Goal: Register for event/course

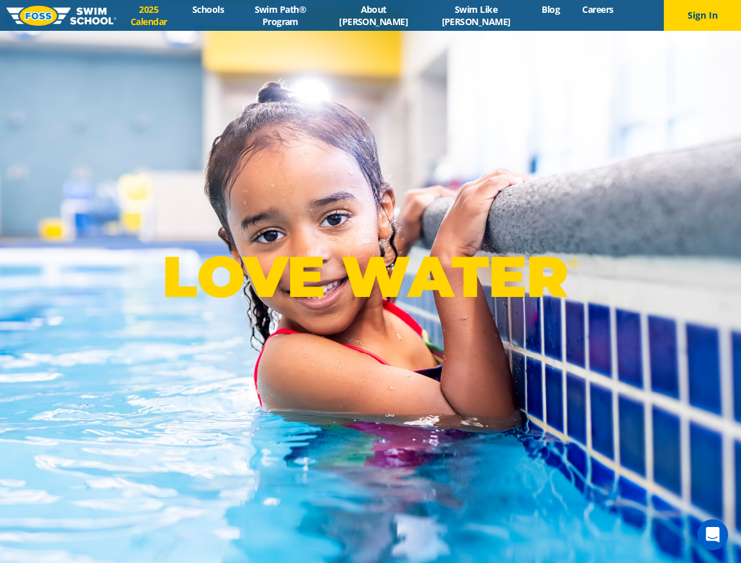
click at [156, 14] on link "2025 Calendar" at bounding box center [148, 15] width 64 height 24
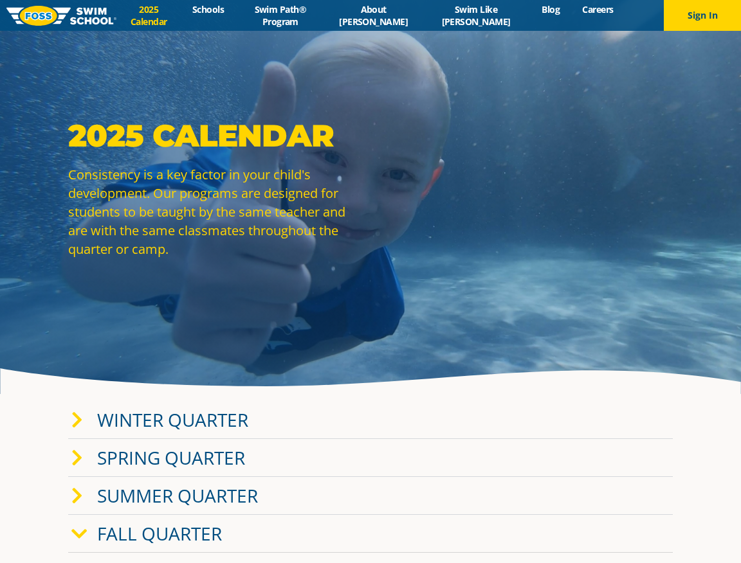
click at [76, 421] on icon at bounding box center [77, 421] width 12 height 18
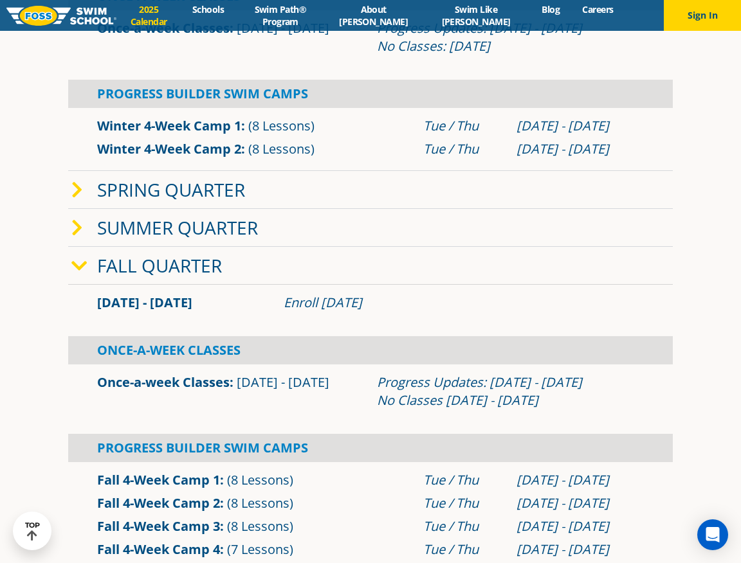
scroll to position [739, 0]
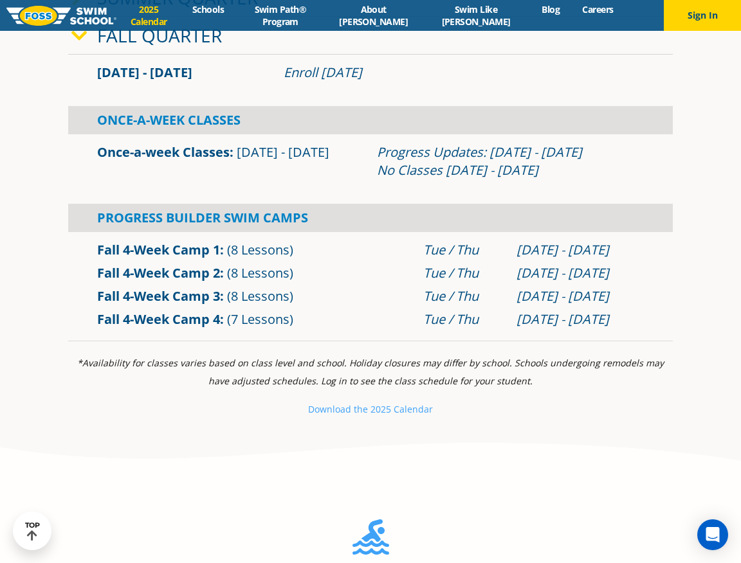
click at [170, 322] on link "Fall 4-Week Camp 4" at bounding box center [158, 319] width 123 height 17
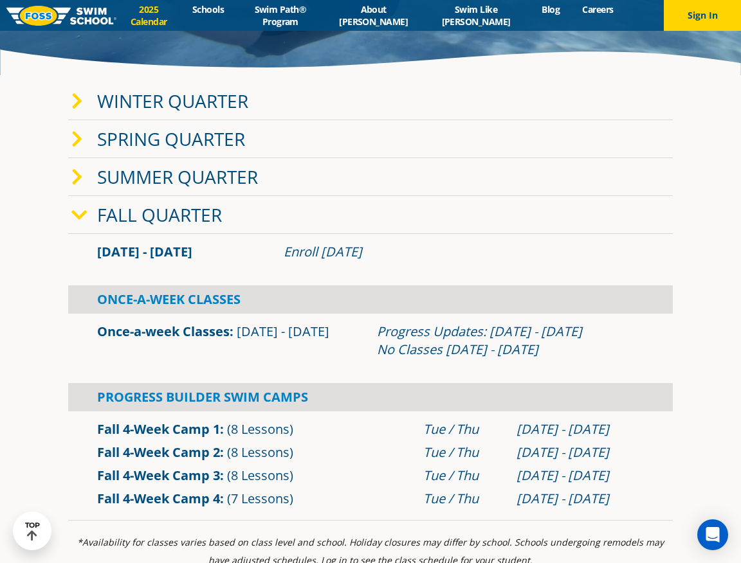
scroll to position [246, 0]
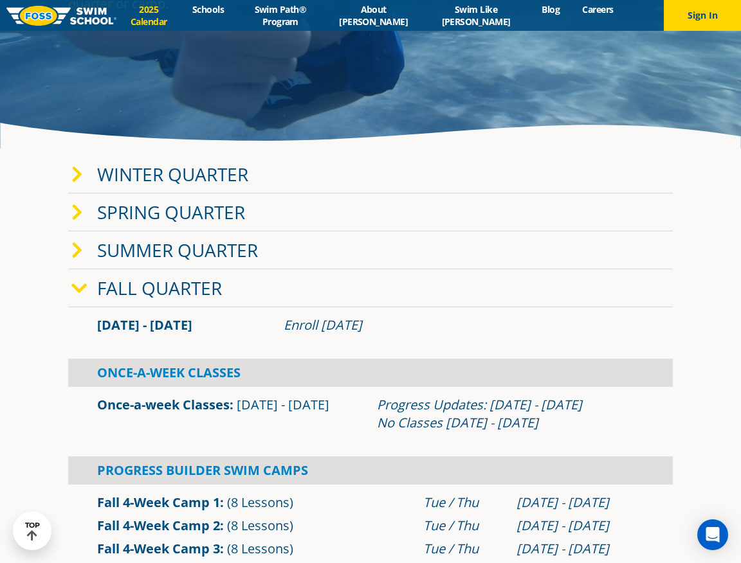
click at [80, 172] on icon at bounding box center [77, 175] width 12 height 18
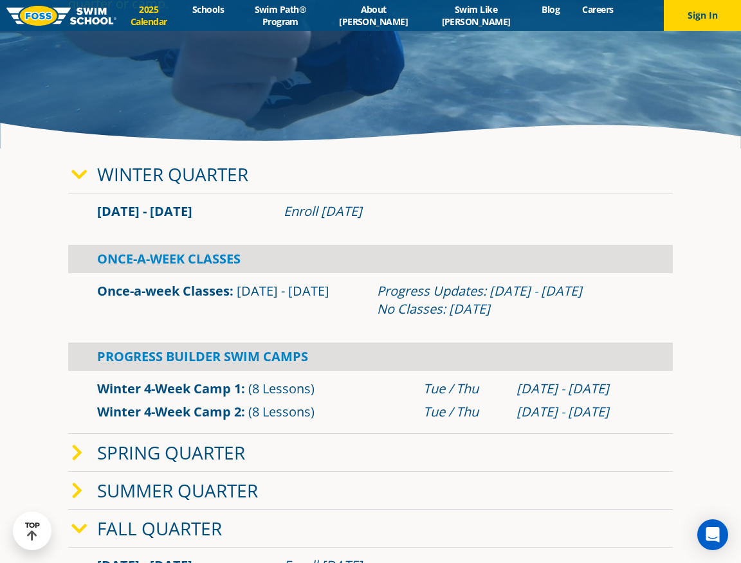
click at [77, 175] on icon at bounding box center [79, 175] width 16 height 18
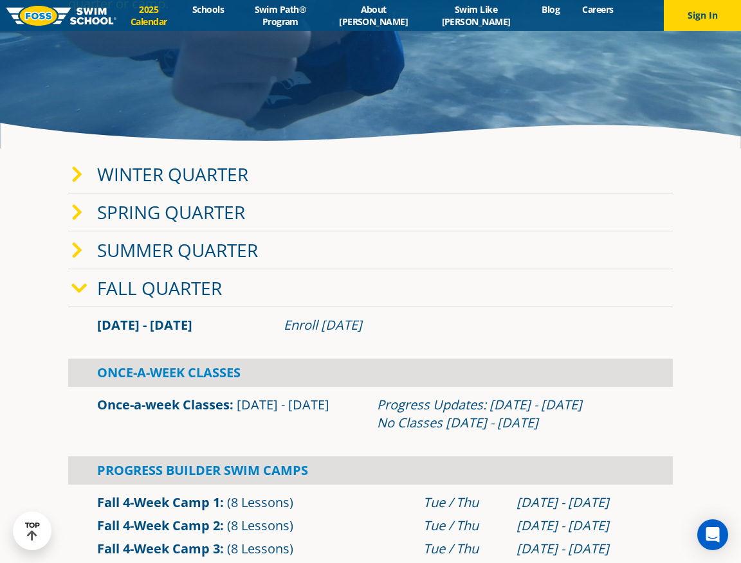
click at [77, 215] on icon at bounding box center [77, 213] width 12 height 18
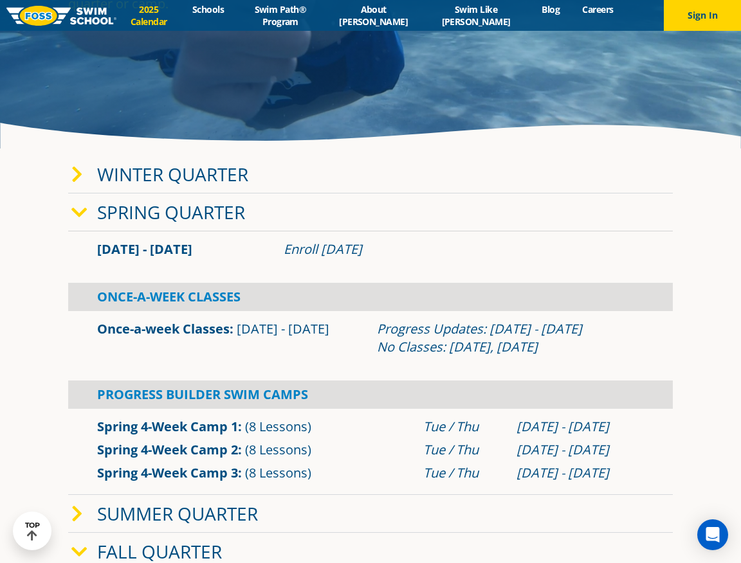
click at [77, 215] on icon at bounding box center [79, 213] width 16 height 18
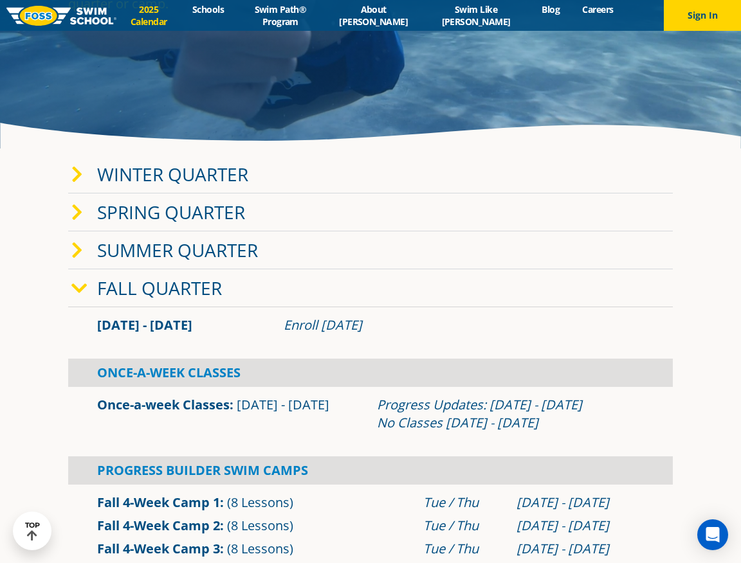
scroll to position [127, 0]
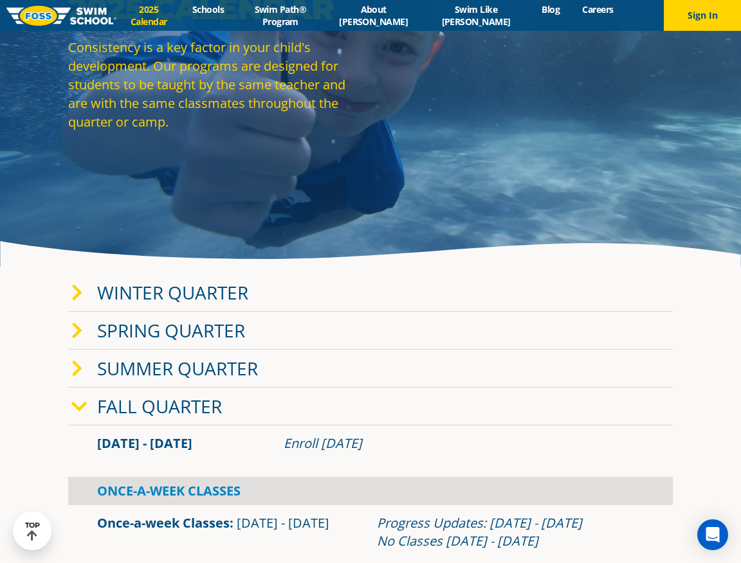
click at [80, 290] on icon at bounding box center [77, 293] width 12 height 18
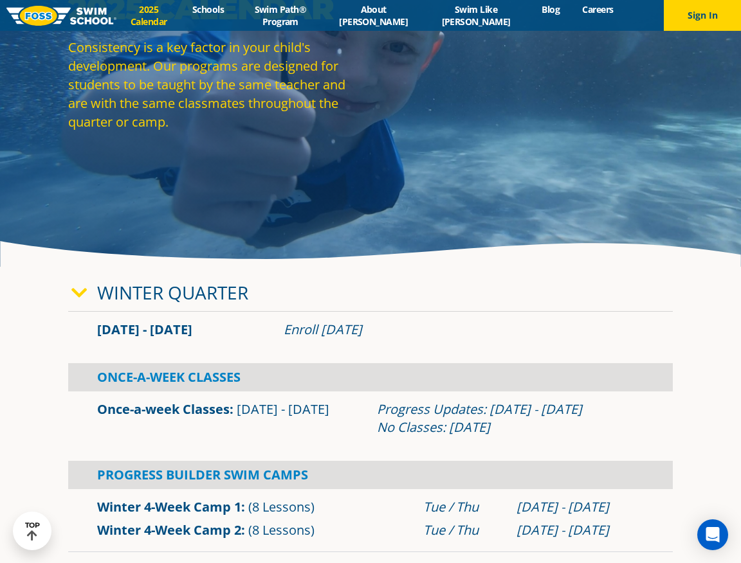
click at [80, 290] on icon at bounding box center [79, 293] width 16 height 18
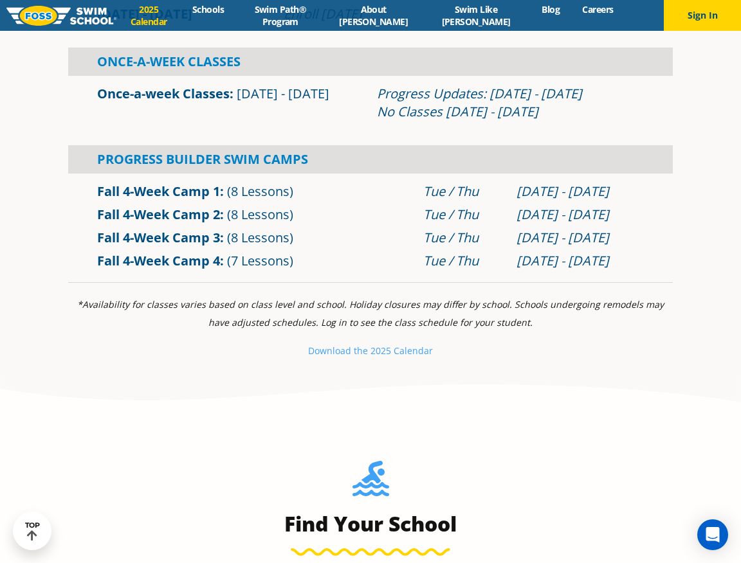
scroll to position [323, 0]
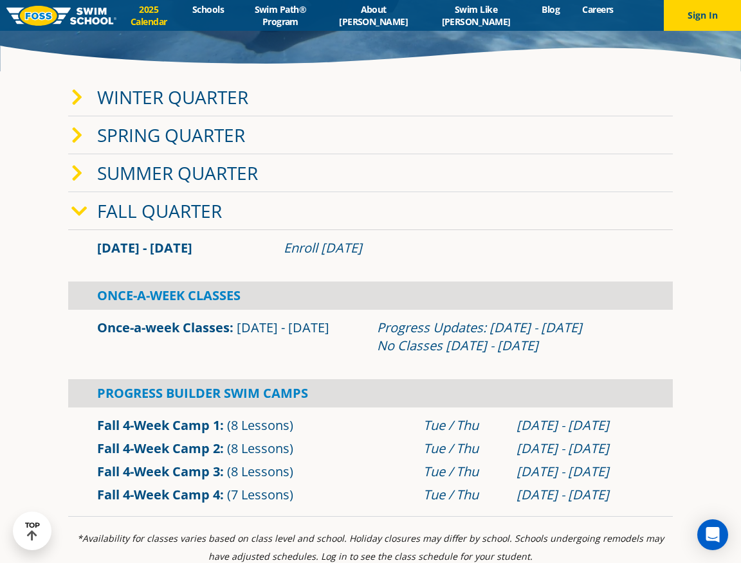
click at [214, 497] on link "Fall 4-Week Camp 4" at bounding box center [158, 494] width 123 height 17
